Goal: Task Accomplishment & Management: Manage account settings

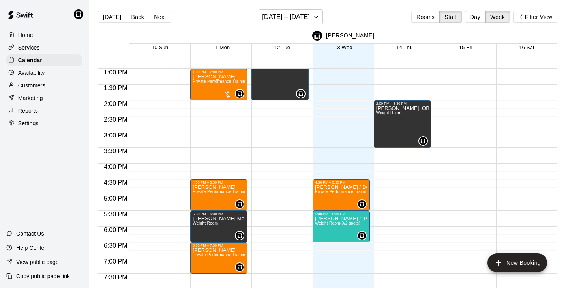
scroll to position [408, 0]
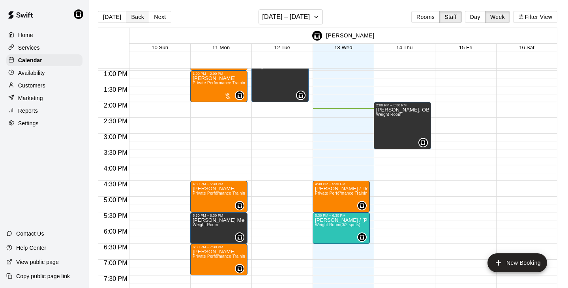
click at [138, 20] on button "Back" at bounding box center [137, 17] width 23 height 12
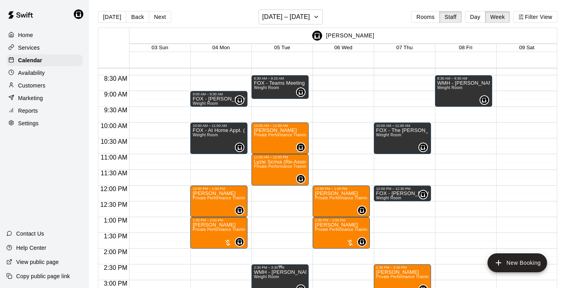
scroll to position [261, 0]
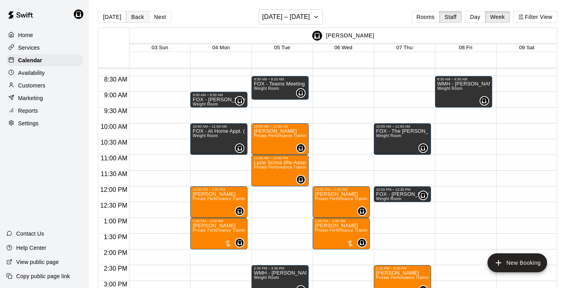
click at [138, 15] on button "Back" at bounding box center [137, 17] width 23 height 12
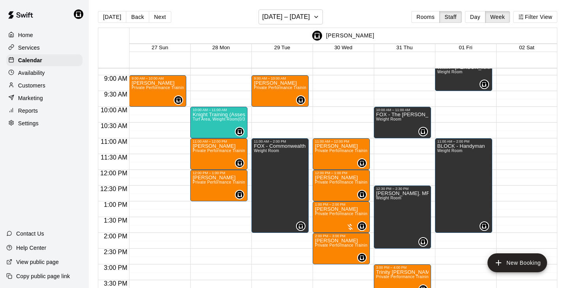
scroll to position [278, 0]
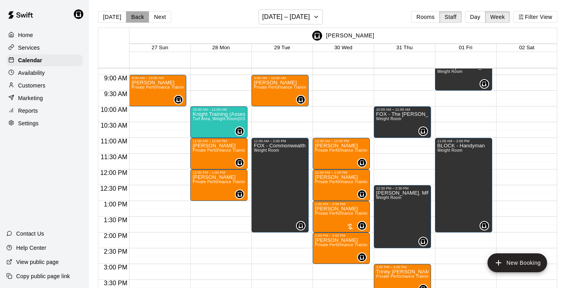
click at [137, 17] on button "Back" at bounding box center [137, 17] width 23 height 12
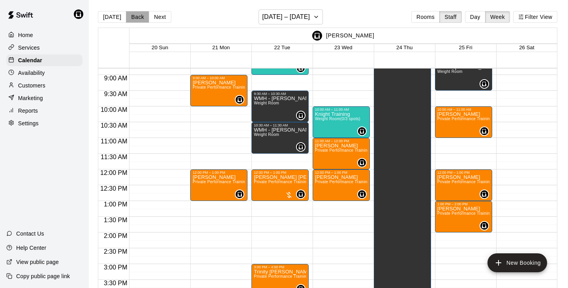
click at [137, 17] on button "Back" at bounding box center [137, 17] width 23 height 12
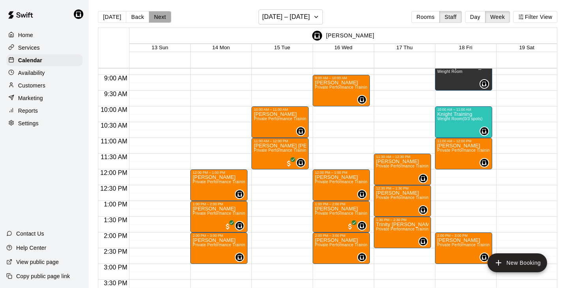
click at [157, 17] on button "Next" at bounding box center [160, 17] width 22 height 12
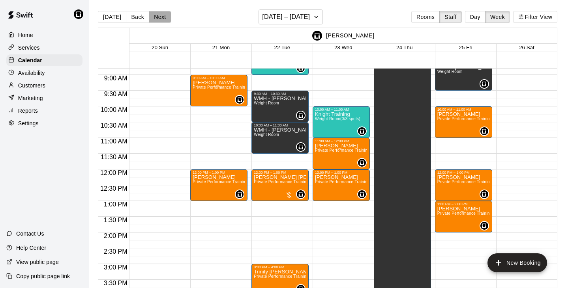
click at [157, 17] on button "Next" at bounding box center [160, 17] width 22 height 12
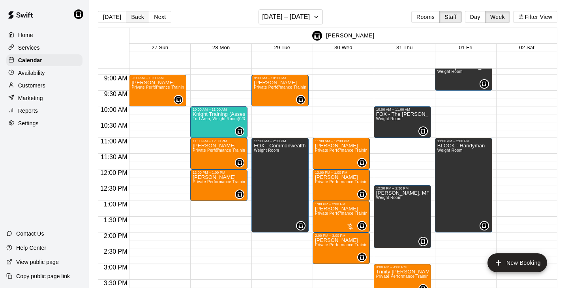
click at [137, 17] on button "Back" at bounding box center [137, 17] width 23 height 12
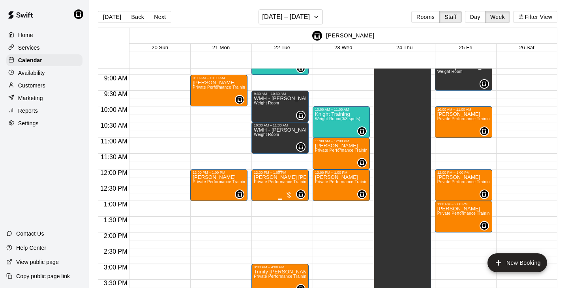
click at [292, 196] on div at bounding box center [289, 195] width 8 height 8
click at [292, 196] on icon "edit" at bounding box center [292, 199] width 9 height 9
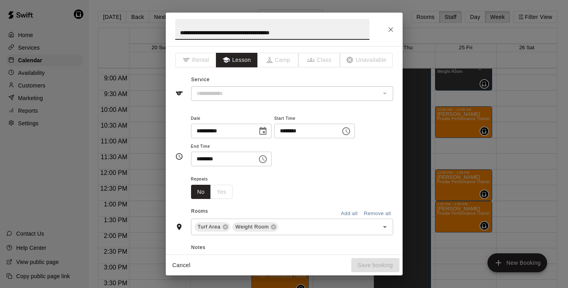
type input "**********"
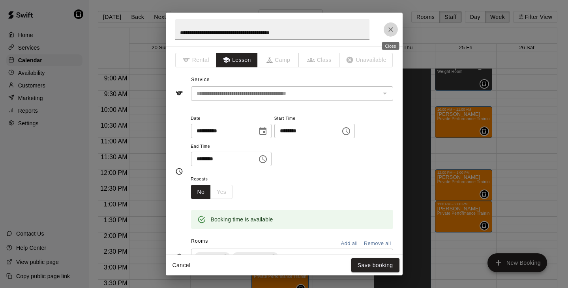
click at [390, 26] on icon "Close" at bounding box center [391, 30] width 8 height 8
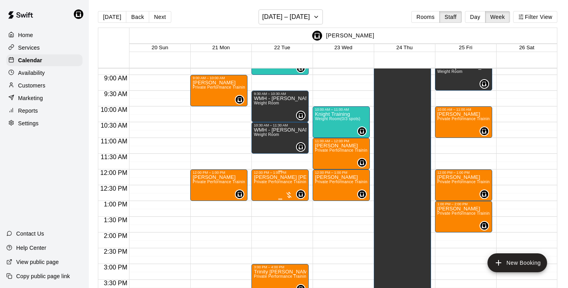
click at [290, 196] on div at bounding box center [289, 195] width 8 height 8
click at [295, 218] on img "edit" at bounding box center [292, 218] width 9 height 9
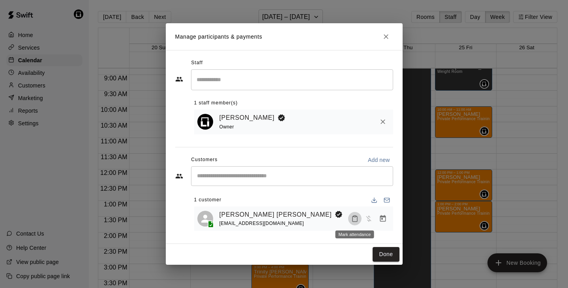
click at [355, 218] on icon "Mark attendance" at bounding box center [354, 218] width 7 height 7
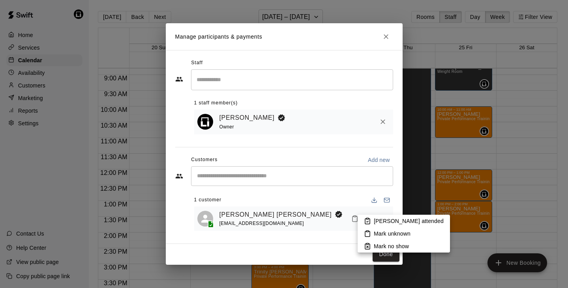
click at [370, 220] on icon at bounding box center [367, 221] width 7 height 7
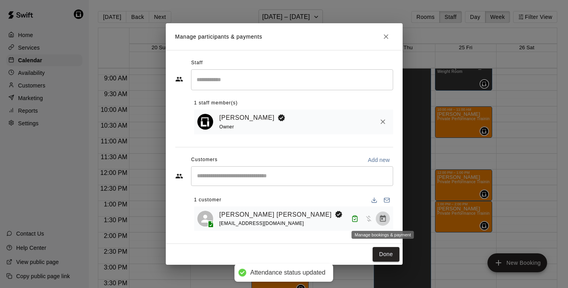
click at [383, 219] on icon "Manage bookings & payment" at bounding box center [383, 219] width 8 height 8
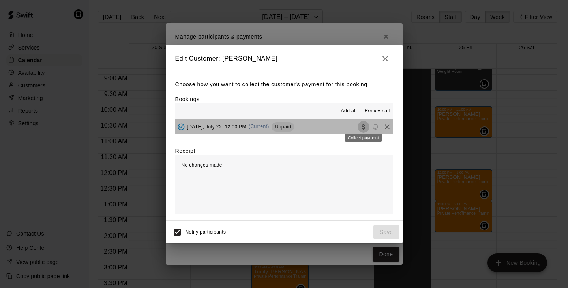
click at [363, 127] on icon "Collect payment" at bounding box center [363, 127] width 8 height 8
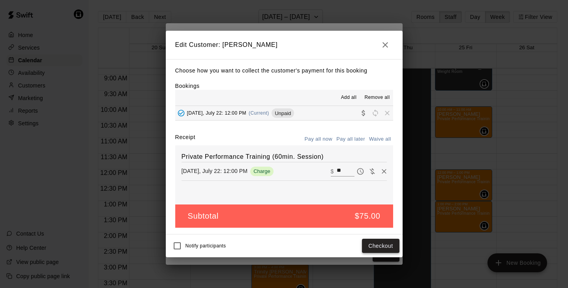
click at [372, 245] on button "Checkout" at bounding box center [380, 246] width 37 height 15
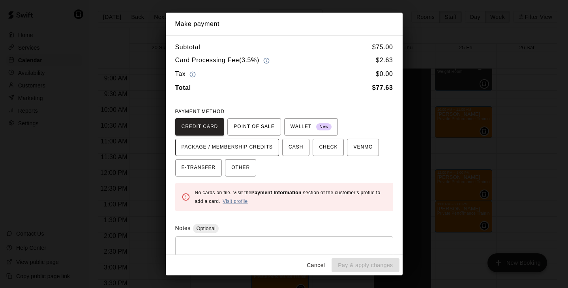
click at [262, 146] on span "PACKAGE / MEMBERSHIP CREDITS" at bounding box center [227, 147] width 92 height 13
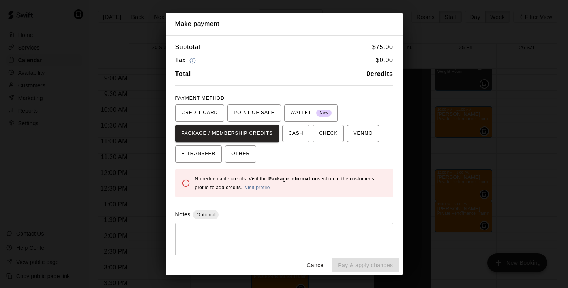
click at [315, 266] on button "Cancel" at bounding box center [315, 265] width 25 height 15
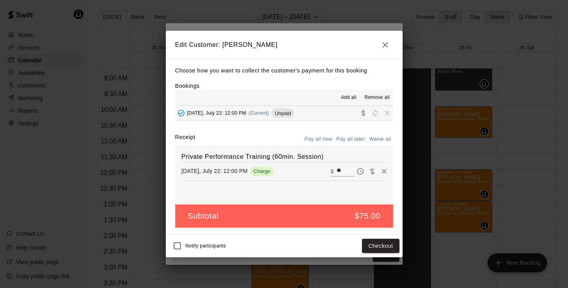
click at [386, 47] on icon "button" at bounding box center [384, 44] width 9 height 9
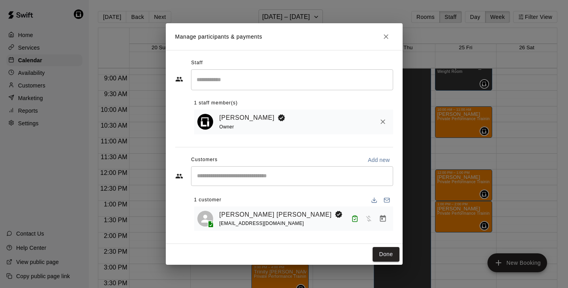
click at [384, 37] on icon "Close" at bounding box center [386, 37] width 8 height 8
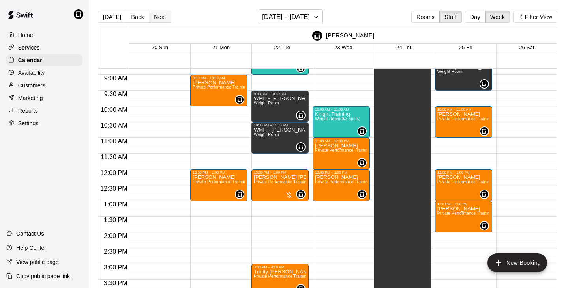
click at [159, 17] on button "Next" at bounding box center [160, 17] width 22 height 12
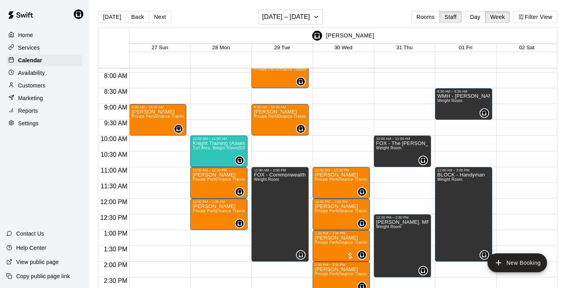
scroll to position [249, 0]
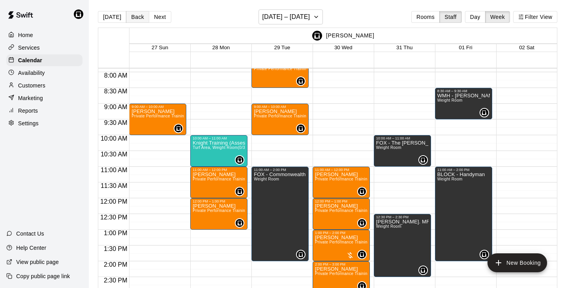
click at [134, 18] on button "Back" at bounding box center [137, 17] width 23 height 12
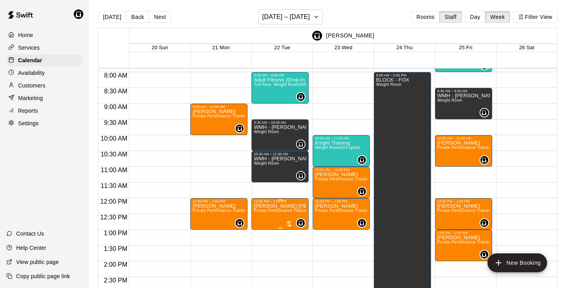
click at [290, 229] on div at bounding box center [280, 228] width 52 height 1
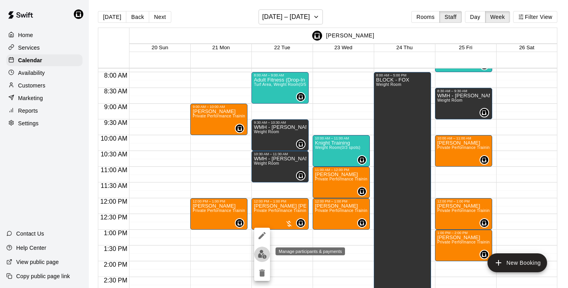
click at [261, 251] on img "edit" at bounding box center [262, 254] width 9 height 9
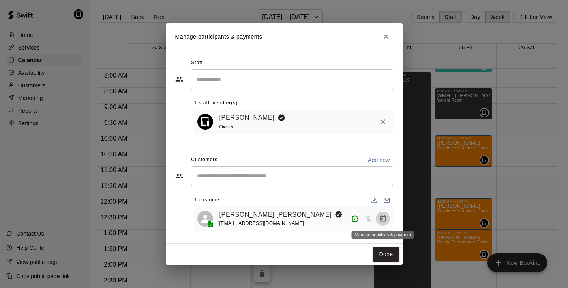
click at [383, 219] on icon "Manage bookings & payment" at bounding box center [383, 219] width 8 height 8
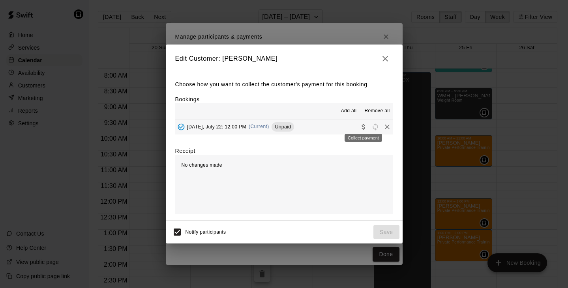
click at [364, 128] on icon "Collect payment" at bounding box center [363, 127] width 8 height 8
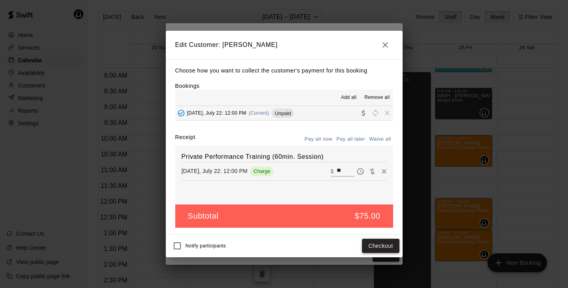
click at [369, 243] on button "Checkout" at bounding box center [380, 246] width 37 height 15
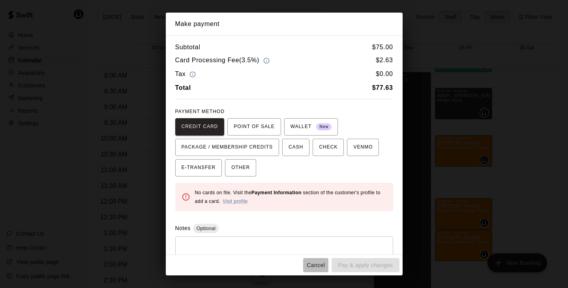
click at [319, 266] on button "Cancel" at bounding box center [315, 265] width 25 height 15
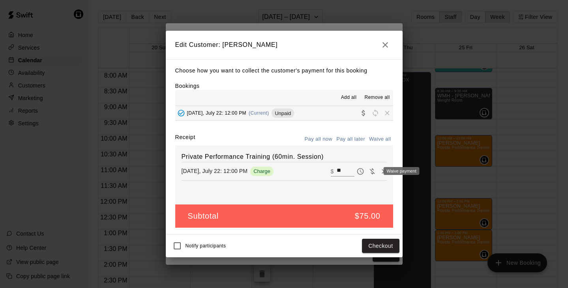
click at [372, 170] on icon "Waive payment" at bounding box center [372, 172] width 8 height 8
type input "*"
click at [385, 245] on button "Save" at bounding box center [386, 246] width 26 height 15
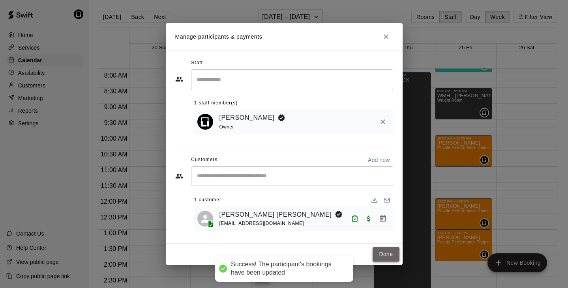
click at [386, 252] on button "Done" at bounding box center [385, 254] width 26 height 15
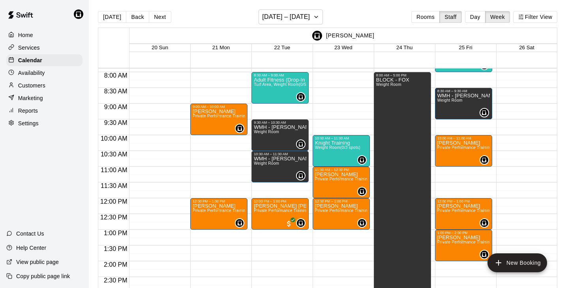
click at [31, 85] on p "Customers" at bounding box center [31, 86] width 27 height 8
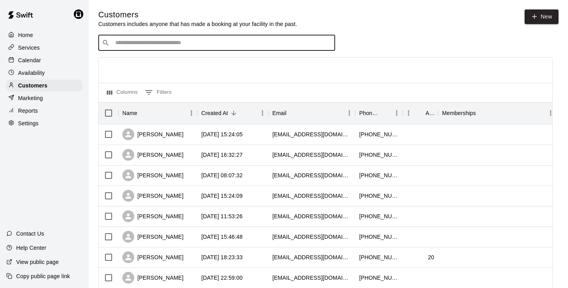
click at [176, 43] on input "Search customers by name or email" at bounding box center [222, 43] width 219 height 8
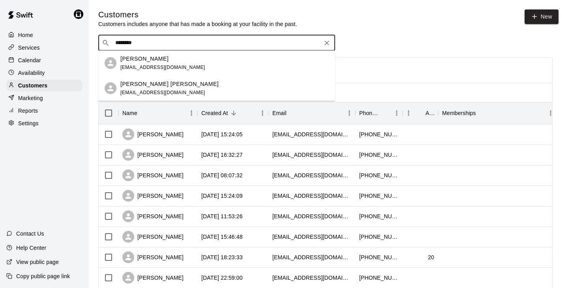
type input "*********"
click at [153, 85] on p "[PERSON_NAME] [PERSON_NAME]" at bounding box center [169, 84] width 98 height 8
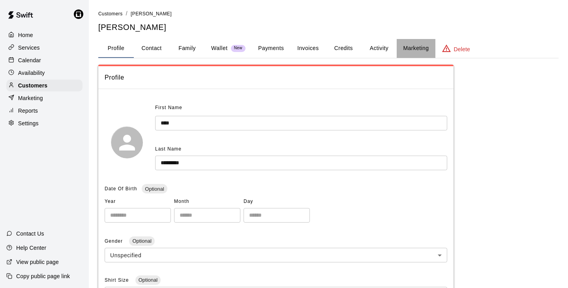
click at [412, 48] on button "Marketing" at bounding box center [415, 48] width 38 height 19
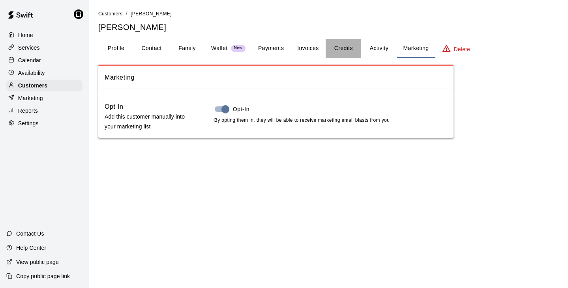
click at [350, 48] on button "Credits" at bounding box center [342, 48] width 35 height 19
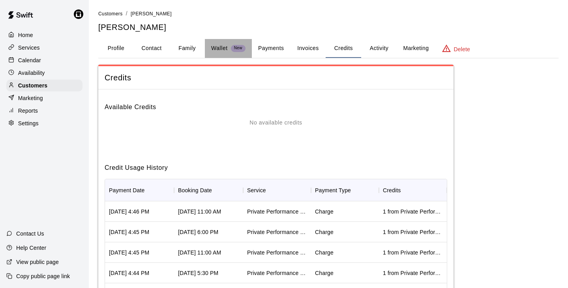
click at [220, 50] on p "Wallet" at bounding box center [219, 48] width 17 height 8
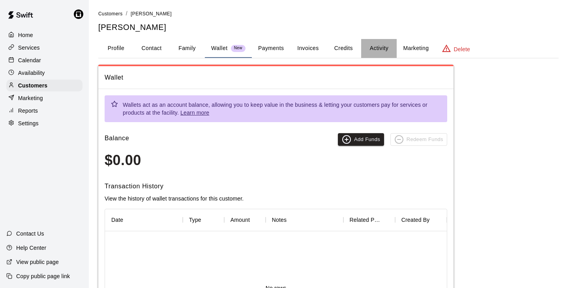
click at [384, 48] on button "Activity" at bounding box center [378, 48] width 35 height 19
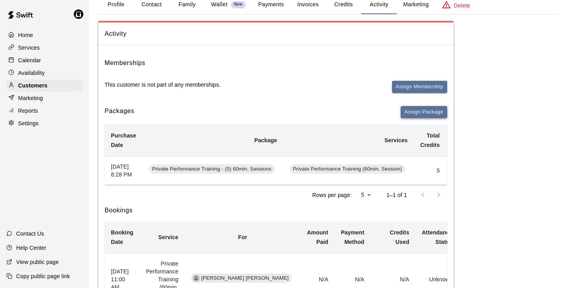
click at [409, 110] on button "Assign Package" at bounding box center [423, 112] width 47 height 12
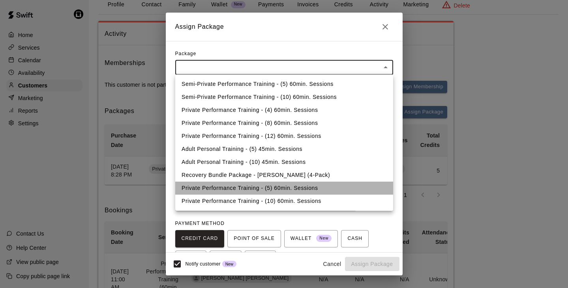
click at [243, 189] on li "Private Performance Training - (5) 60min. Sessions" at bounding box center [284, 188] width 218 height 13
type input "**********"
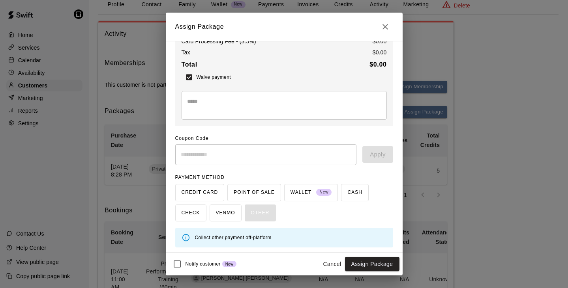
scroll to position [60, 0]
click at [363, 263] on button "Assign Package" at bounding box center [372, 264] width 54 height 15
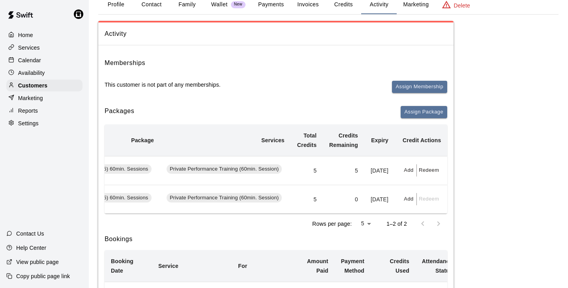
scroll to position [0, 123]
click at [28, 59] on p "Calendar" at bounding box center [29, 60] width 23 height 8
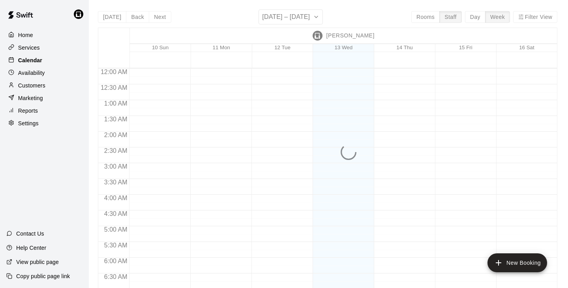
scroll to position [456, 0]
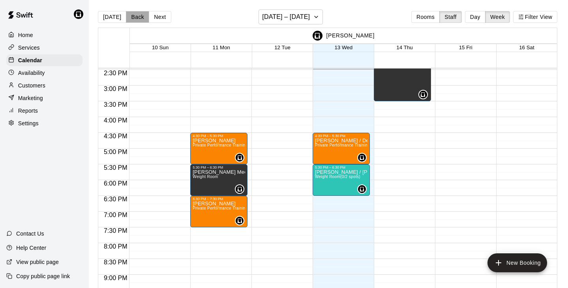
click at [133, 17] on button "Back" at bounding box center [137, 17] width 23 height 12
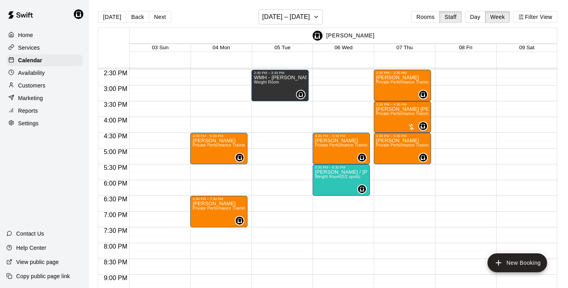
scroll to position [450, 0]
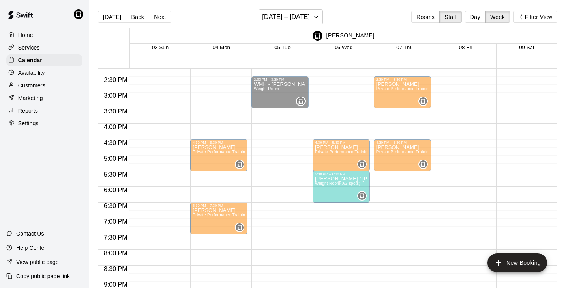
click at [410, 133] on div at bounding box center [411, 134] width 8 height 8
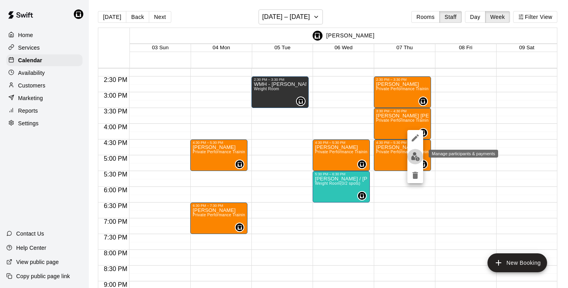
click at [416, 157] on img "edit" at bounding box center [415, 156] width 9 height 9
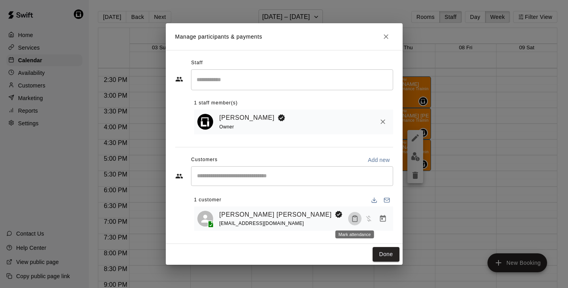
click at [356, 219] on icon "Mark attendance" at bounding box center [354, 218] width 7 height 7
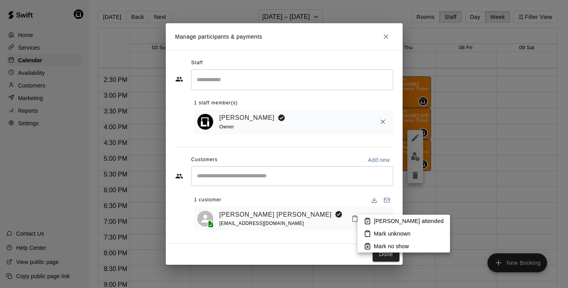
click at [368, 220] on icon at bounding box center [367, 221] width 7 height 7
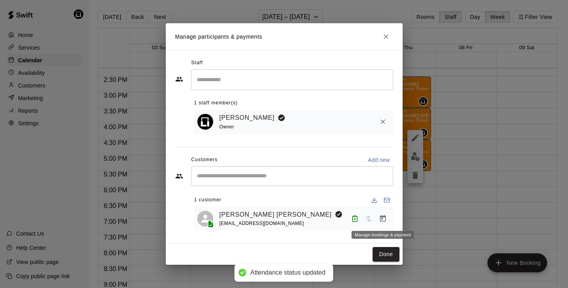
click at [381, 219] on icon "Manage bookings & payment" at bounding box center [383, 219] width 8 height 8
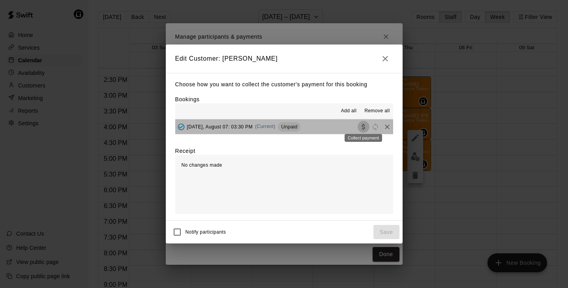
click at [364, 128] on icon "Collect payment" at bounding box center [362, 127] width 3 height 6
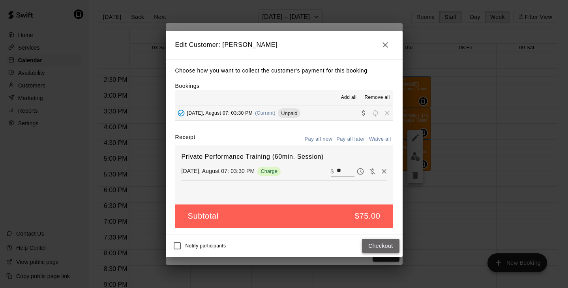
click at [371, 244] on button "Checkout" at bounding box center [380, 246] width 37 height 15
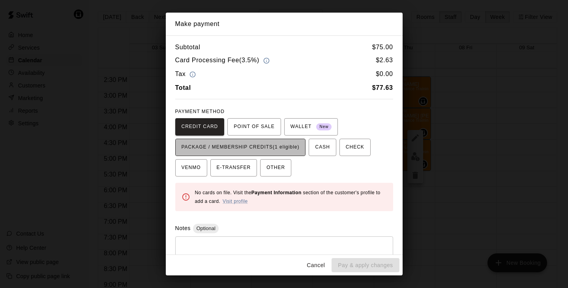
click at [255, 143] on span "PACKAGE / MEMBERSHIP CREDITS (1 eligible)" at bounding box center [240, 147] width 118 height 13
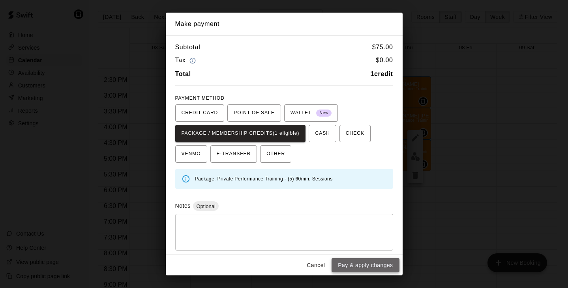
click at [360, 265] on button "Pay & apply changes" at bounding box center [364, 265] width 67 height 15
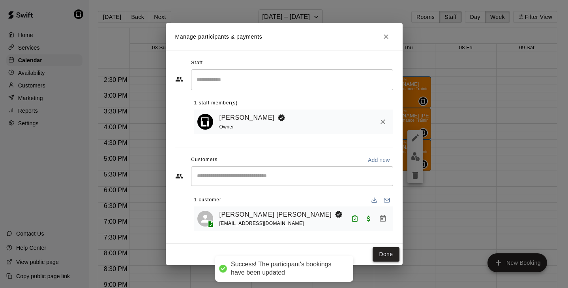
click at [385, 252] on button "Done" at bounding box center [385, 254] width 26 height 15
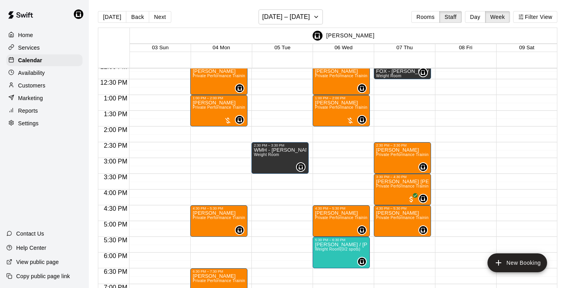
scroll to position [384, 0]
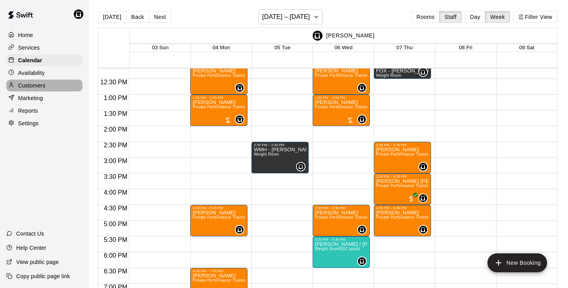
click at [30, 84] on p "Customers" at bounding box center [31, 86] width 27 height 8
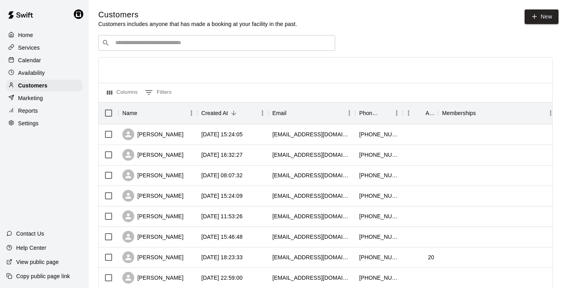
click at [159, 37] on div "​ ​" at bounding box center [216, 43] width 237 height 16
click at [32, 112] on p "Reports" at bounding box center [28, 111] width 20 height 8
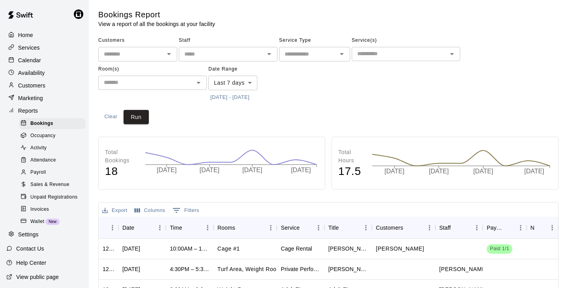
click at [147, 60] on div "​" at bounding box center [137, 54] width 79 height 15
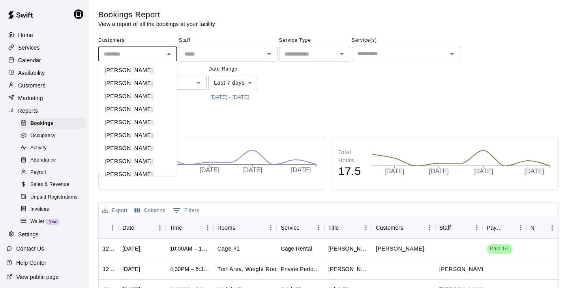
click at [212, 113] on div "Customers ​ [PERSON_NAME] [PERSON_NAME] [PERSON_NAME] [PERSON_NAME] [PERSON_NAM…" at bounding box center [328, 79] width 460 height 90
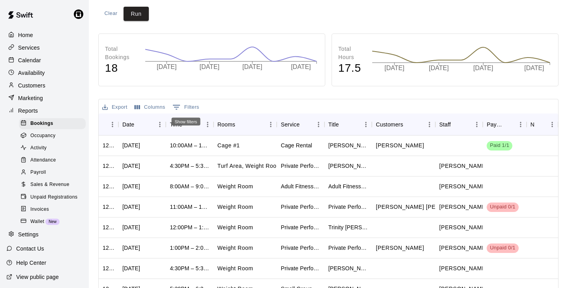
scroll to position [104, 0]
click at [193, 105] on button "0 Filters" at bounding box center [185, 107] width 31 height 13
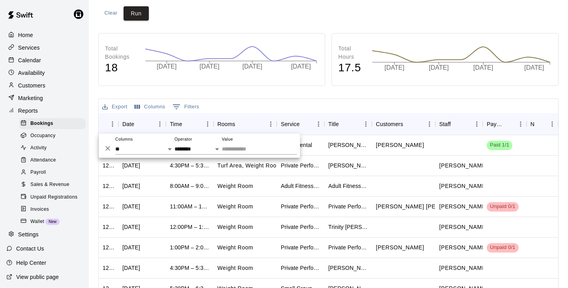
click at [250, 95] on div "Total Bookings 18 [DATE] [DATE] [DATE] [DATE] [DATE] Total Hours 17.5 [DATE] [D…" at bounding box center [328, 204] width 460 height 342
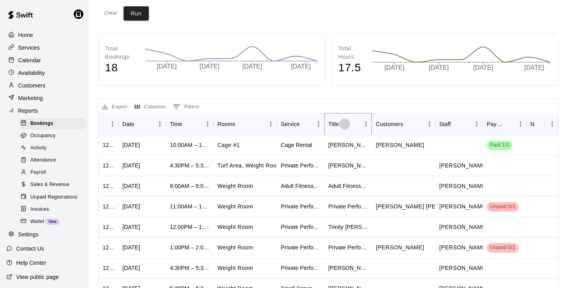
click at [346, 121] on icon "Sort" at bounding box center [344, 124] width 7 height 7
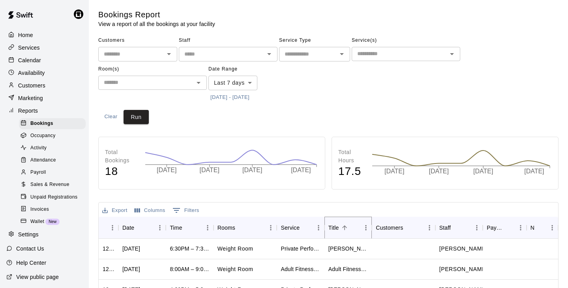
scroll to position [0, 0]
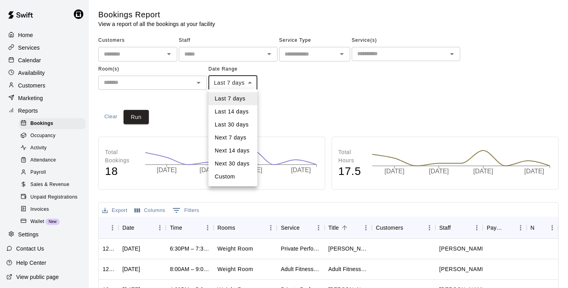
click at [244, 88] on body "Home Services Calendar Availability Customers Marketing Reports Bookings Occupa…" at bounding box center [284, 241] width 568 height 482
click at [235, 174] on li "Custom" at bounding box center [232, 176] width 49 height 13
type input "******"
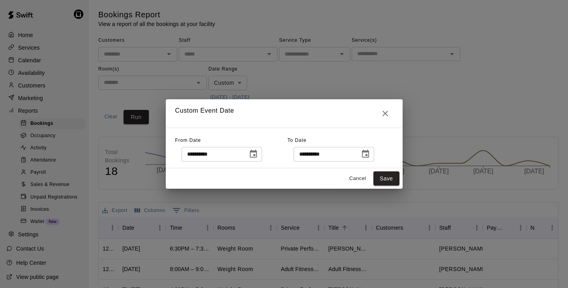
click at [257, 153] on icon "Choose date, selected date is Aug 6, 2025" at bounding box center [253, 154] width 7 height 8
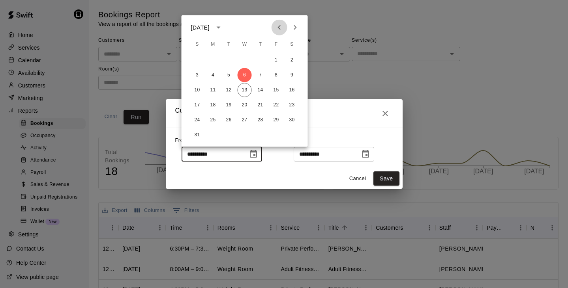
click at [281, 27] on icon "Previous month" at bounding box center [279, 27] width 9 height 9
click at [198, 59] on button "1" at bounding box center [197, 60] width 14 height 14
type input "**********"
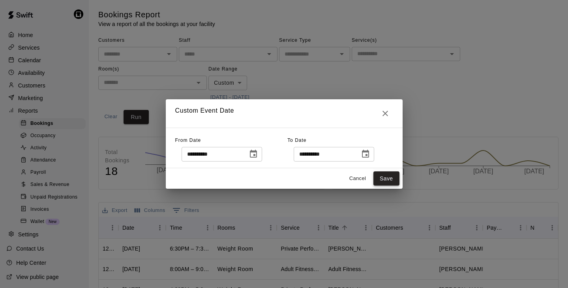
click at [387, 180] on button "Save" at bounding box center [386, 179] width 26 height 15
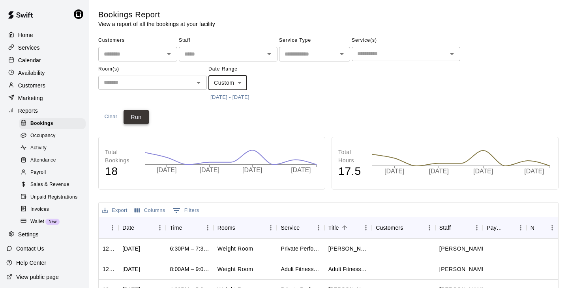
click at [138, 117] on button "Run" at bounding box center [135, 117] width 25 height 15
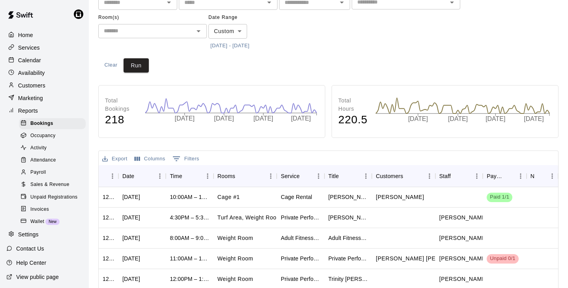
scroll to position [56, 0]
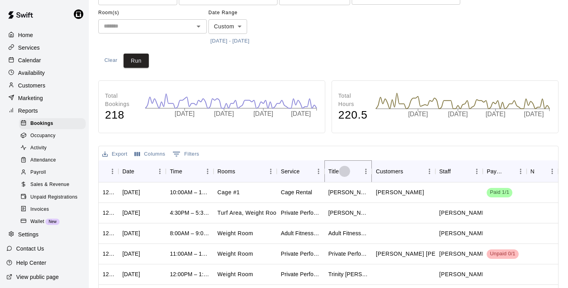
click at [342, 168] on icon "Sort" at bounding box center [344, 171] width 7 height 7
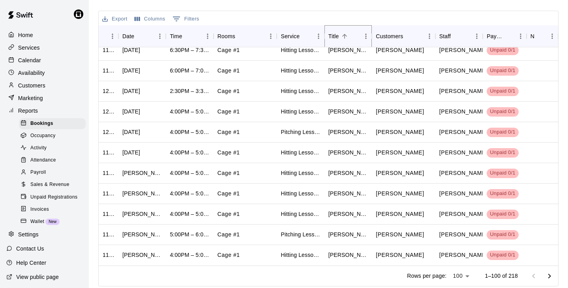
scroll to position [1832, 0]
click at [549, 274] on icon "Go to next page" at bounding box center [549, 276] width 3 height 5
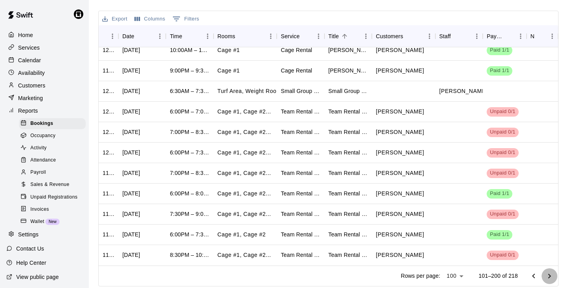
click at [547, 275] on icon "Go to next page" at bounding box center [548, 276] width 9 height 9
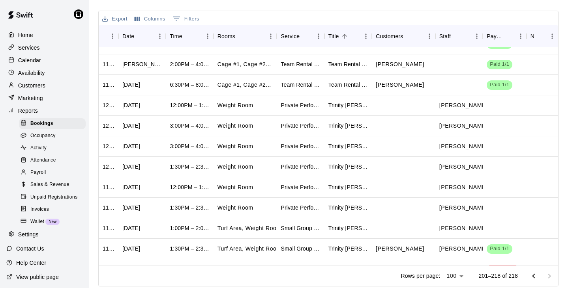
scroll to position [138, 0]
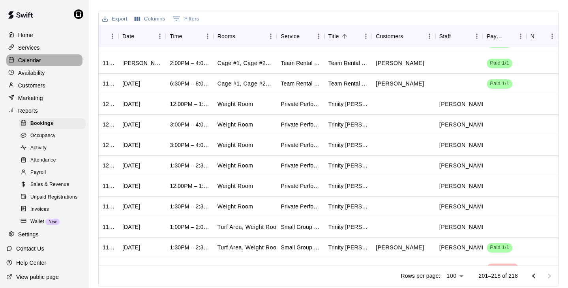
click at [34, 57] on p "Calendar" at bounding box center [29, 60] width 23 height 8
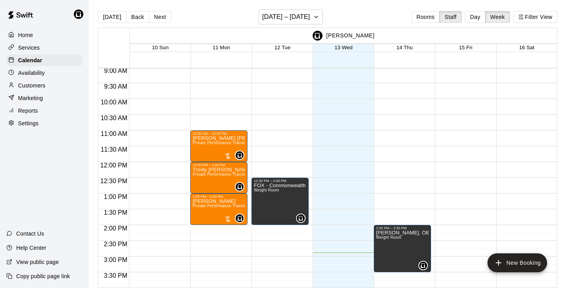
scroll to position [278, 0]
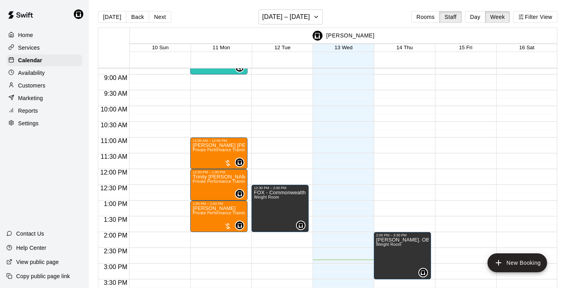
click at [387, 108] on div "2:00 PM – 3:30 PM [PERSON_NAME]. OB Weight Room 0" at bounding box center [402, 169] width 57 height 757
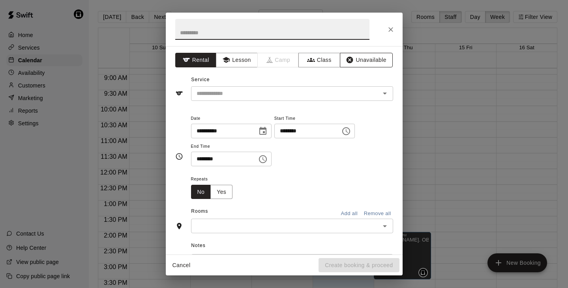
click at [374, 58] on button "Unavailable" at bounding box center [366, 60] width 53 height 15
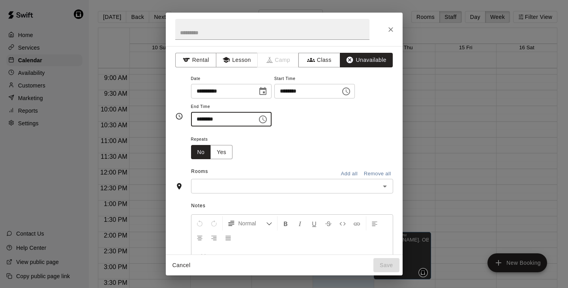
click at [198, 118] on input "********" at bounding box center [221, 119] width 61 height 15
click at [206, 119] on input "********" at bounding box center [221, 119] width 61 height 15
type input "********"
